Goal: Information Seeking & Learning: Learn about a topic

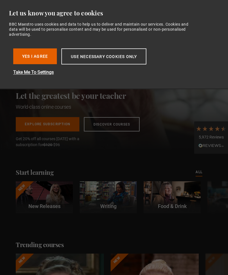
click at [42, 55] on button "Yes I Agree" at bounding box center [35, 56] width 44 height 16
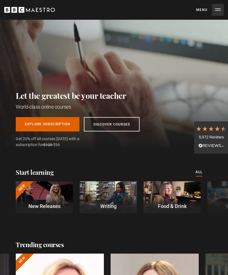
click at [120, 129] on link "Discover Courses" at bounding box center [112, 124] width 56 height 14
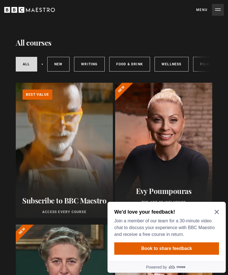
click at [212, 216] on div "We'd love your feedback! Join a member of our team for a 30-minute video chat t…" at bounding box center [165, 222] width 102 height 29
click at [216, 213] on icon "Close Maze Prompt" at bounding box center [216, 211] width 4 height 4
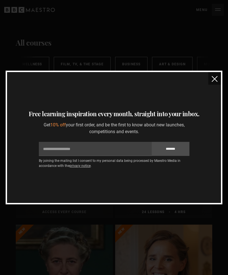
click at [215, 80] on img "close" at bounding box center [214, 79] width 6 height 6
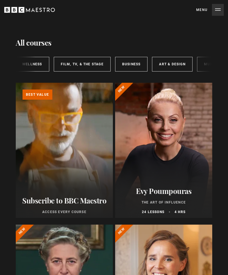
click at [215, 14] on button "Menu Close" at bounding box center [210, 10] width 28 height 12
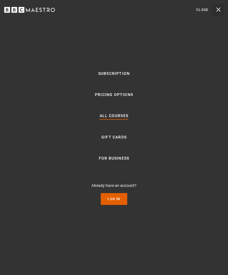
click at [24, 193] on div "Subscription Pricing Options All Courses Gift Cards For business Already have a…" at bounding box center [114, 137] width 228 height 275
click at [218, 14] on button "Menu Close" at bounding box center [210, 10] width 28 height 12
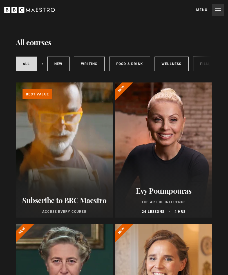
click at [88, 69] on link "Writing" at bounding box center [89, 63] width 30 height 15
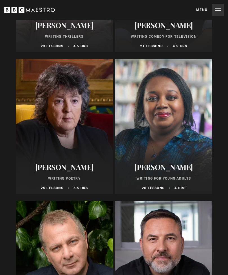
scroll to position [739, 0]
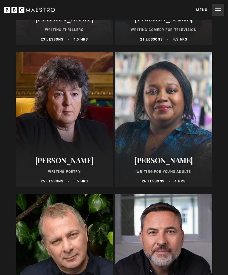
click at [180, 100] on div at bounding box center [163, 119] width 97 height 135
